Goal: Task Accomplishment & Management: Use online tool/utility

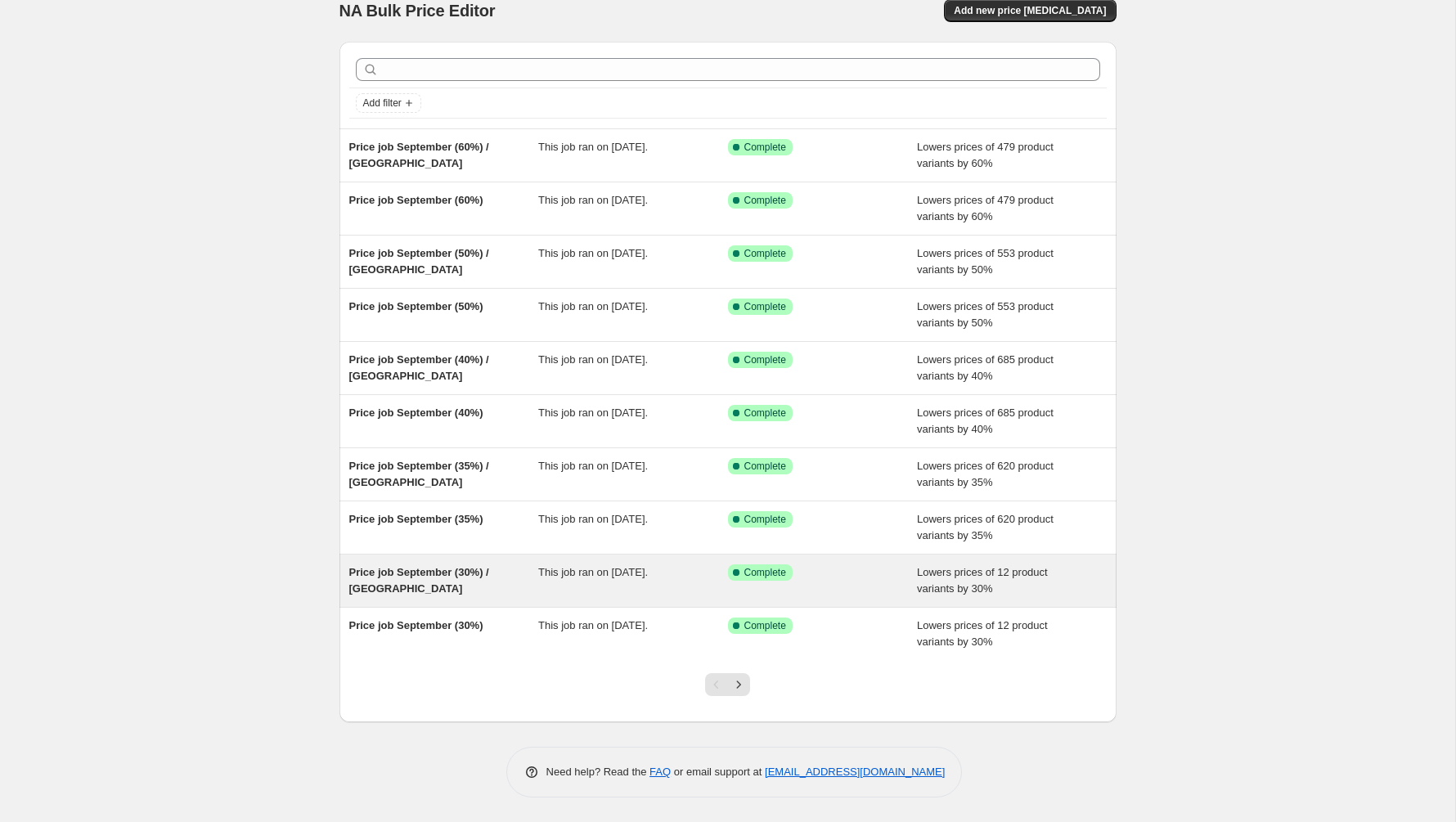
scroll to position [21, 0]
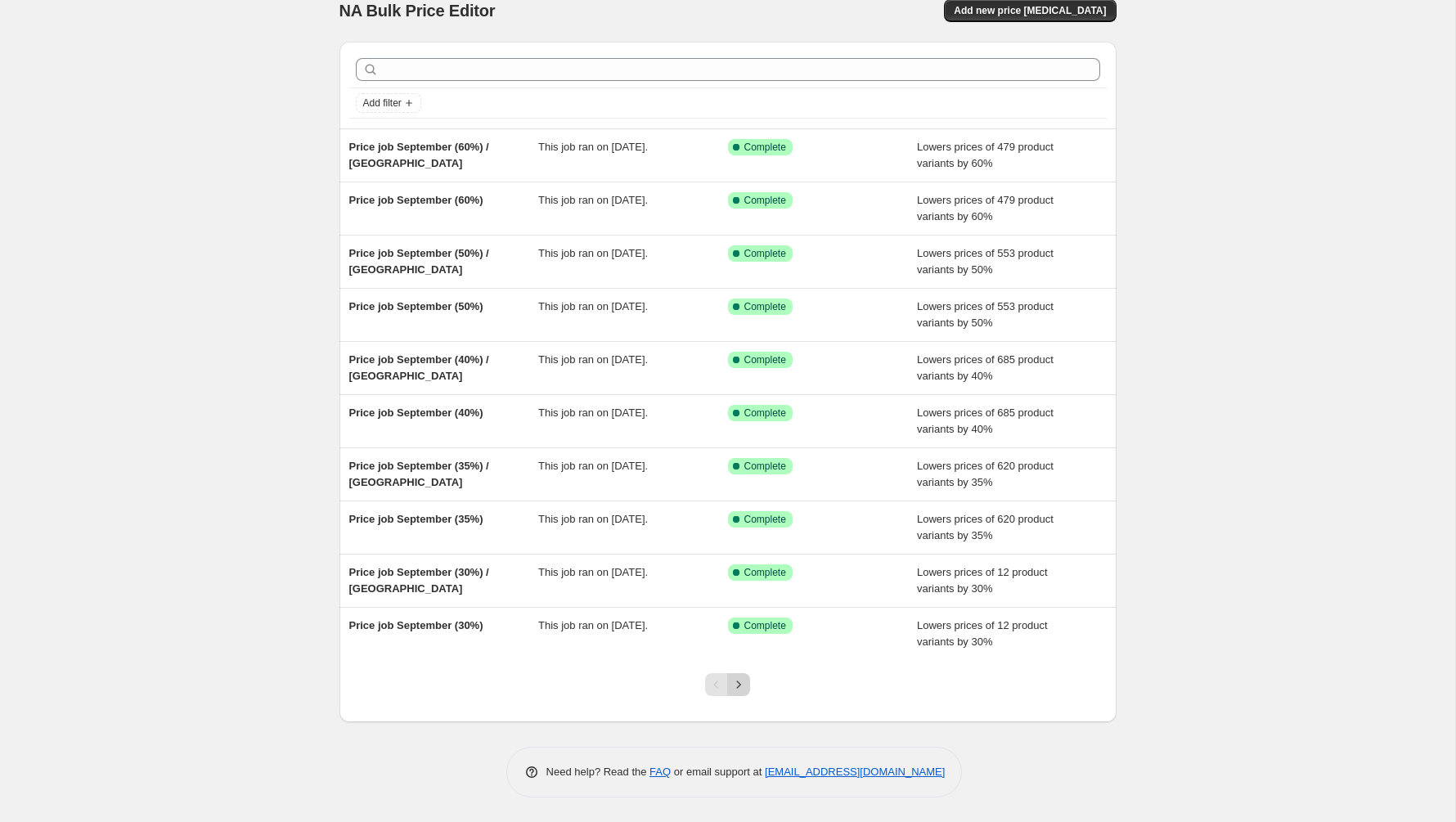
click at [746, 689] on icon "Next" at bounding box center [738, 685] width 16 height 16
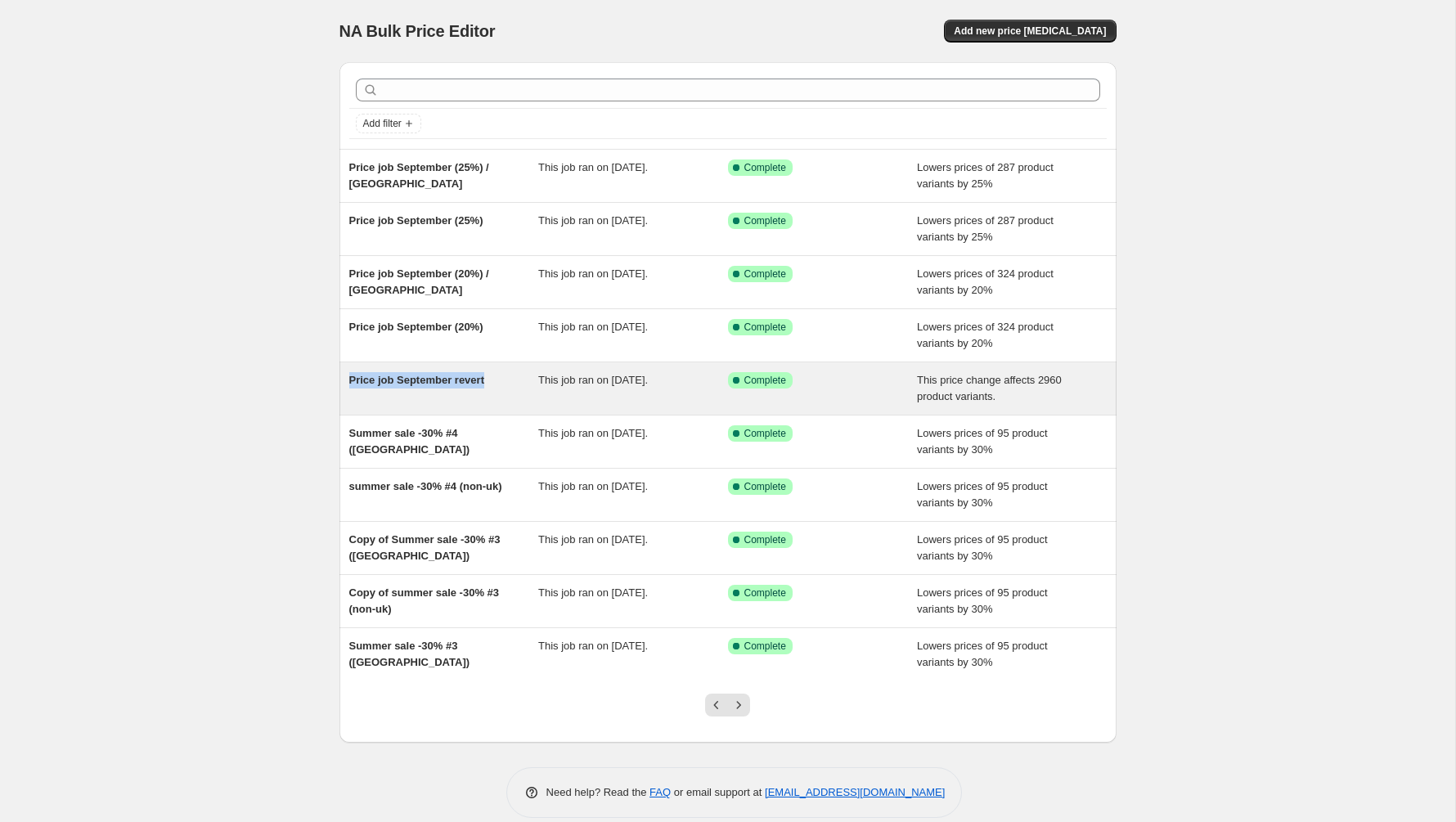
copy span "Price job September revert"
drag, startPoint x: 491, startPoint y: 380, endPoint x: 347, endPoint y: 383, distance: 144.0
click at [347, 383] on div "Price job September revert This job ran on 29 September 2025. Success Complete …" at bounding box center [728, 388] width 777 height 52
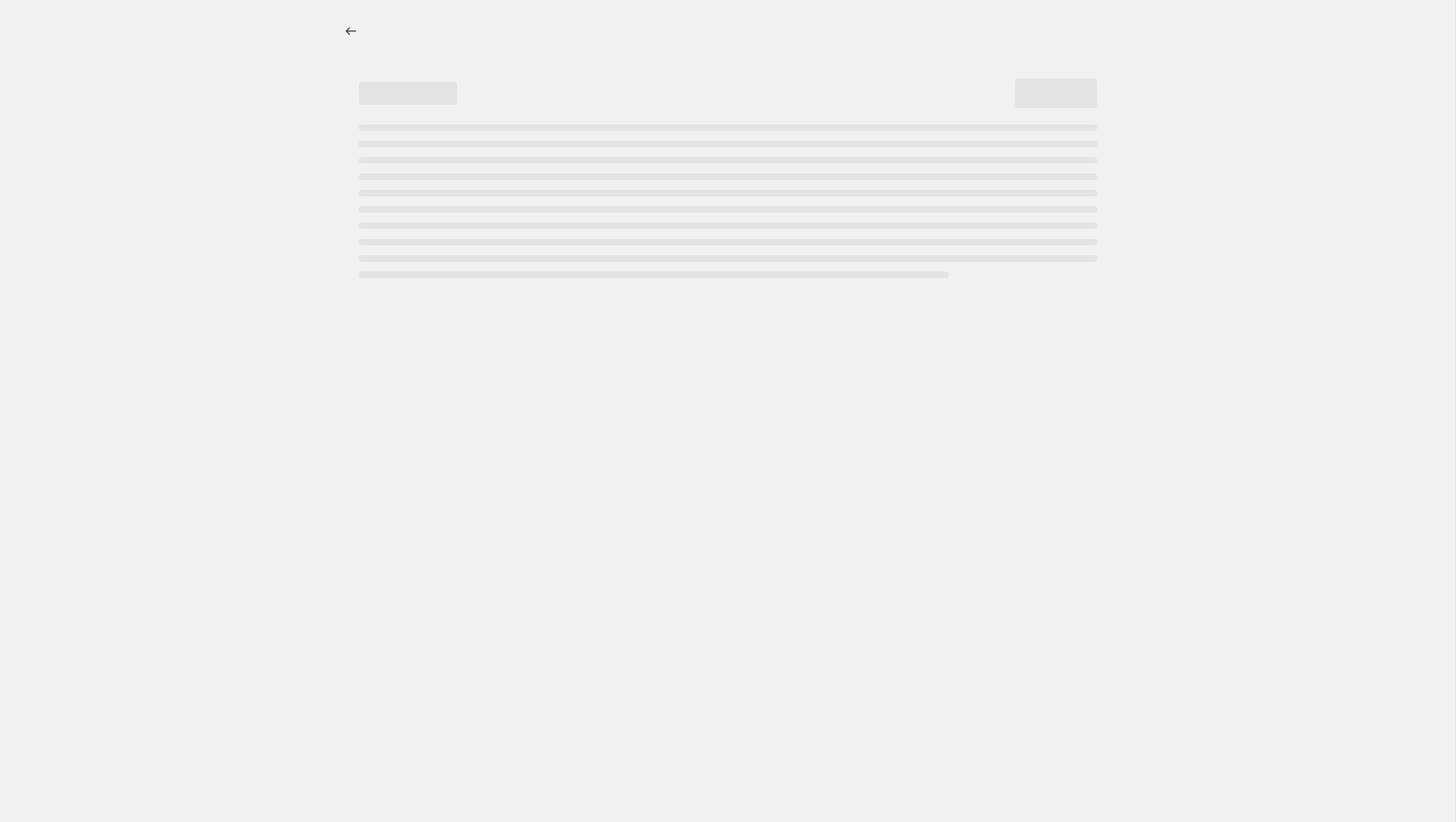
select select "ecap"
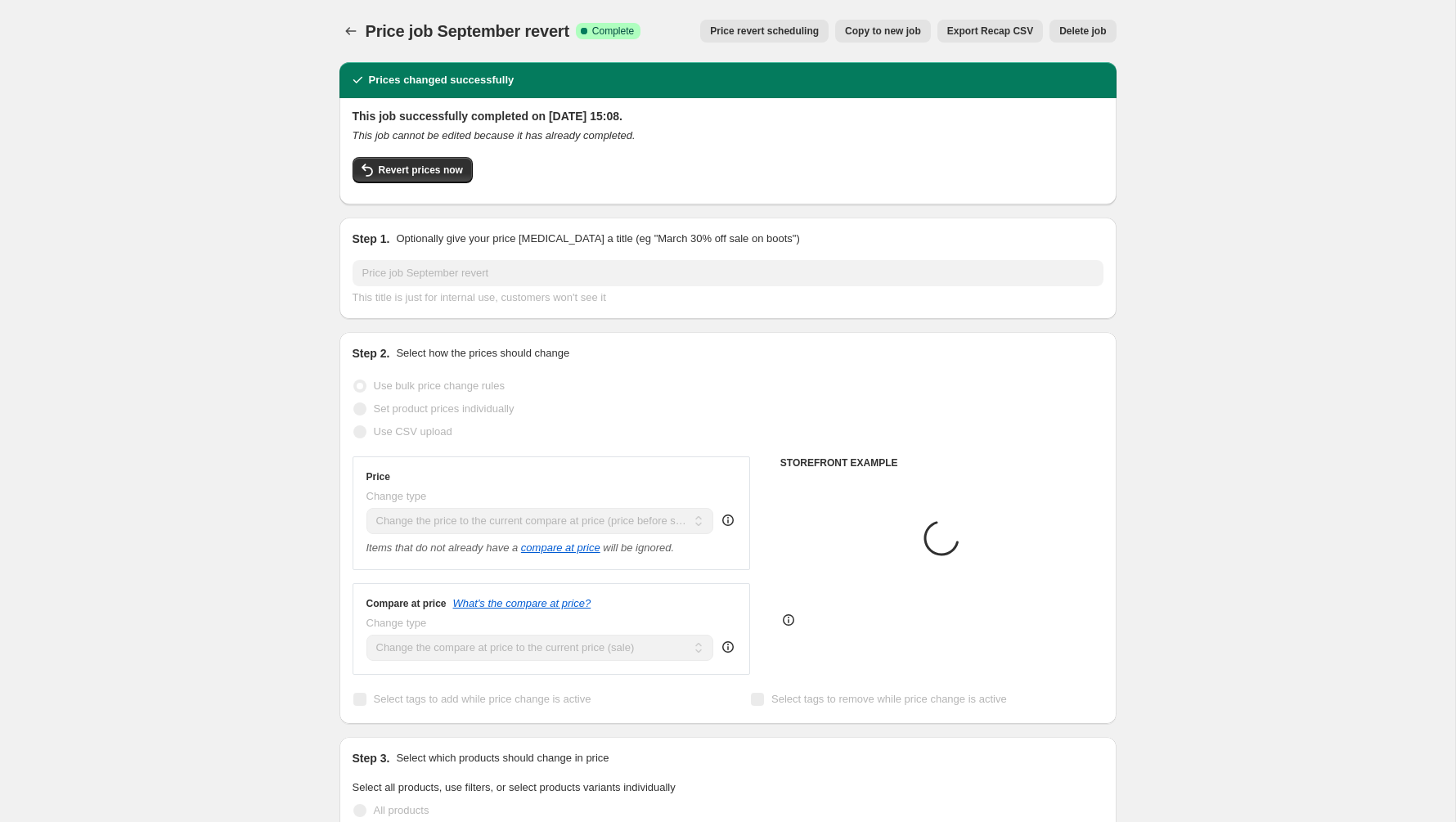
select select "tag"
